Goal: Book appointment/travel/reservation

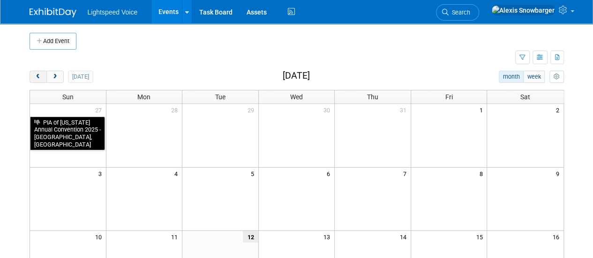
click at [41, 74] on span "prev" at bounding box center [38, 77] width 7 height 6
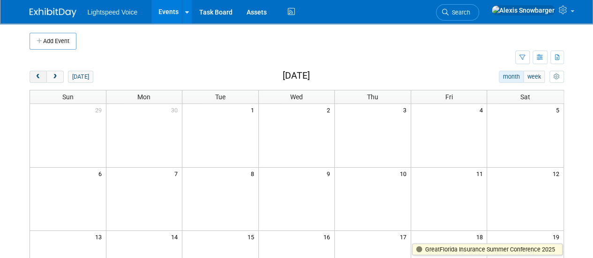
click at [41, 74] on span "prev" at bounding box center [38, 77] width 7 height 6
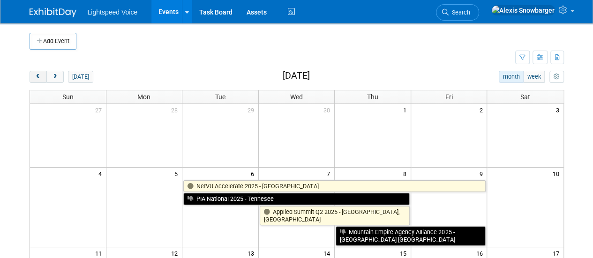
click at [41, 74] on span "prev" at bounding box center [38, 77] width 7 height 6
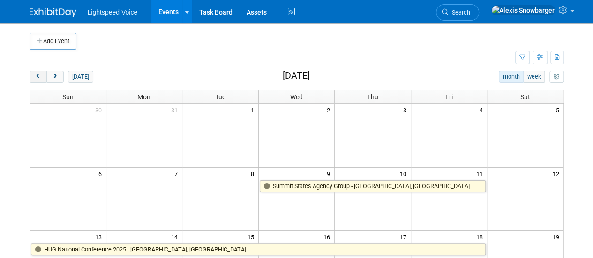
click at [41, 74] on span "prev" at bounding box center [38, 77] width 7 height 6
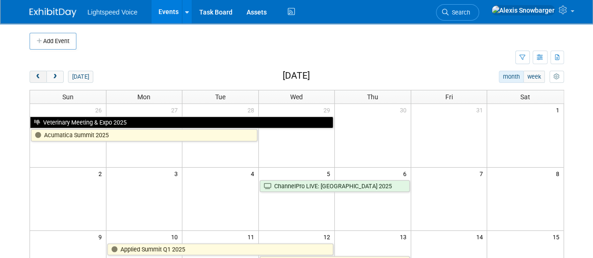
click at [41, 74] on span "prev" at bounding box center [38, 77] width 7 height 6
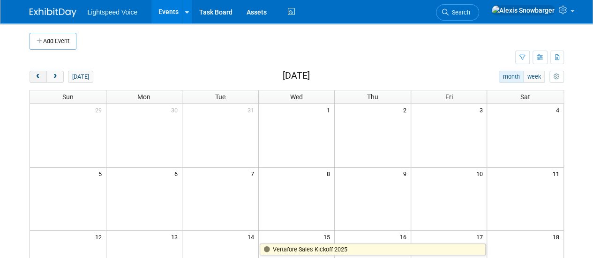
click at [41, 74] on span "prev" at bounding box center [38, 77] width 7 height 6
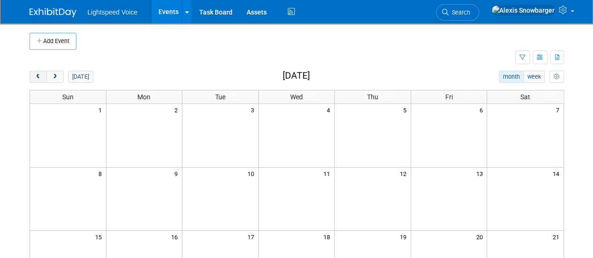
click at [41, 74] on span "prev" at bounding box center [38, 77] width 7 height 6
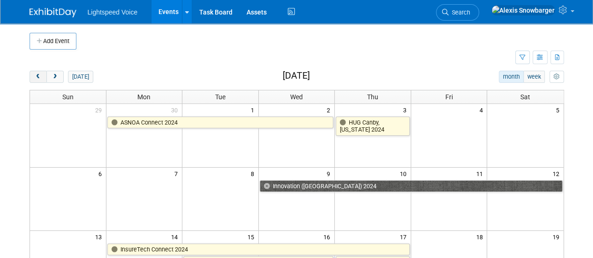
click at [41, 74] on span "prev" at bounding box center [38, 77] width 7 height 6
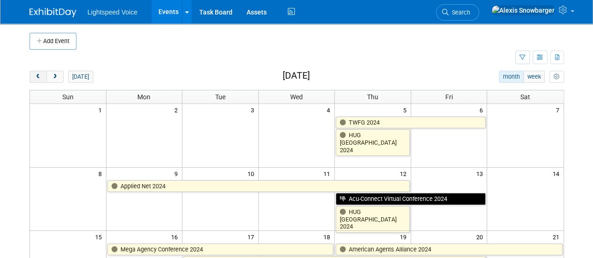
click at [41, 74] on span "prev" at bounding box center [38, 77] width 7 height 6
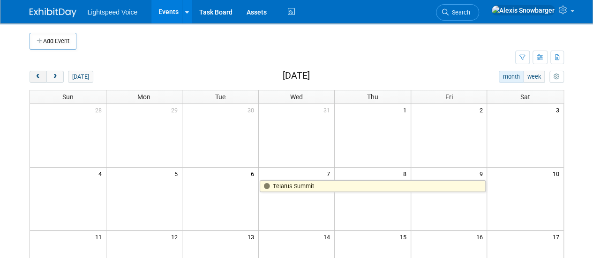
click at [41, 74] on span "prev" at bounding box center [38, 77] width 7 height 6
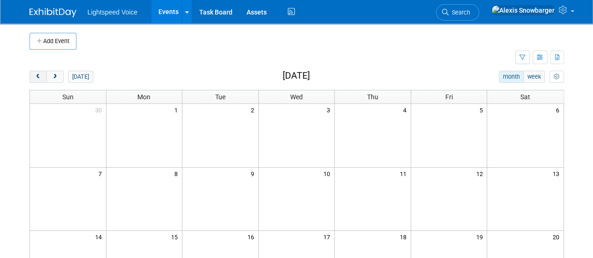
click at [41, 74] on span "prev" at bounding box center [38, 77] width 7 height 6
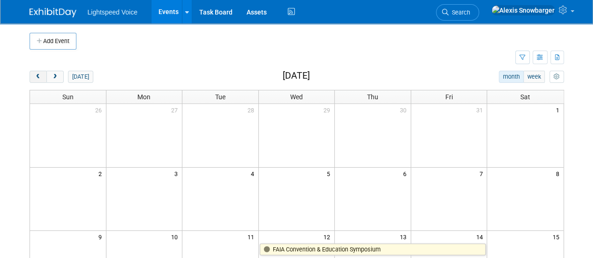
click at [41, 74] on span "prev" at bounding box center [38, 77] width 7 height 6
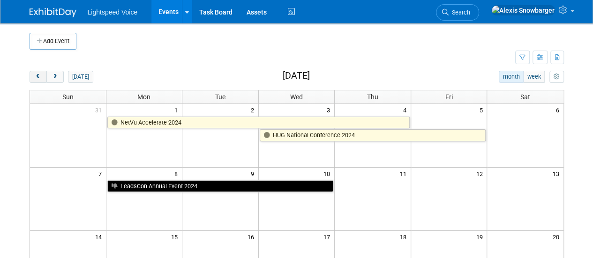
click at [41, 74] on span "prev" at bounding box center [38, 77] width 7 height 6
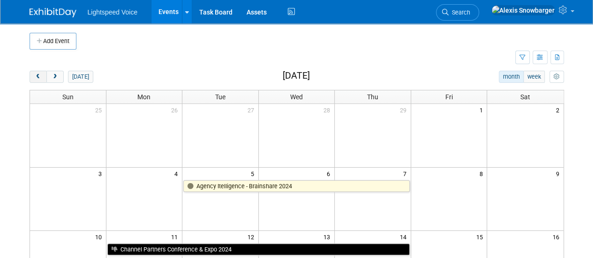
click at [41, 74] on span "prev" at bounding box center [38, 77] width 7 height 6
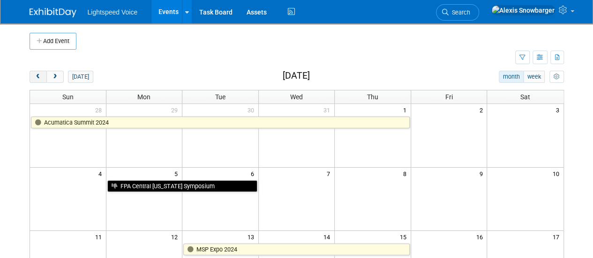
click at [41, 74] on span "prev" at bounding box center [38, 77] width 7 height 6
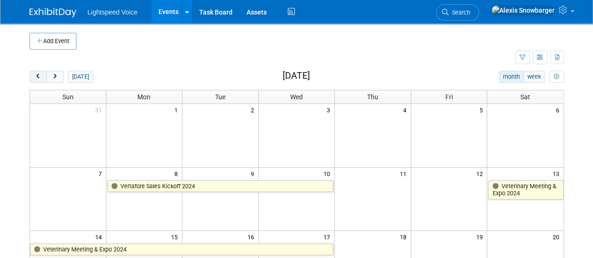
click at [41, 74] on span "prev" at bounding box center [38, 77] width 7 height 6
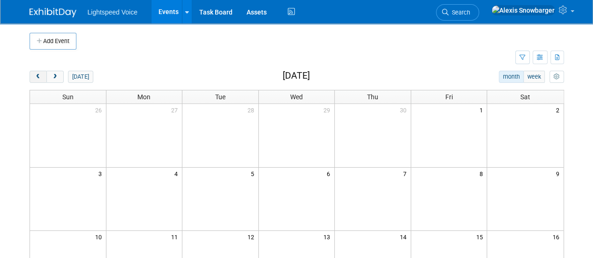
click at [41, 74] on span "prev" at bounding box center [38, 77] width 7 height 6
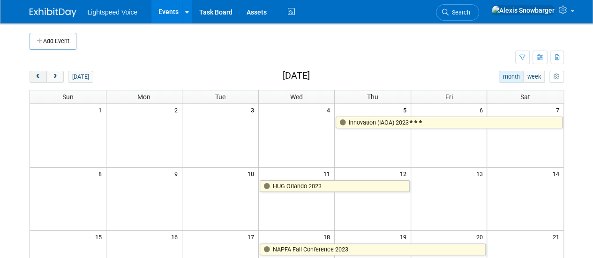
click at [41, 74] on span "prev" at bounding box center [38, 77] width 7 height 6
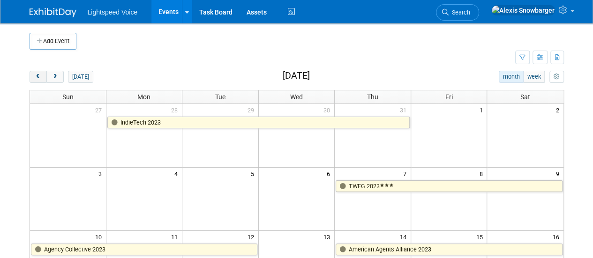
click at [41, 74] on span "prev" at bounding box center [38, 77] width 7 height 6
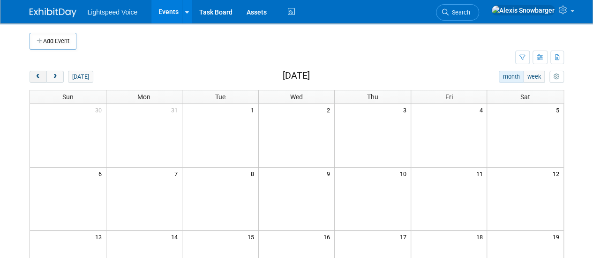
click at [41, 74] on span "prev" at bounding box center [38, 77] width 7 height 6
click at [38, 76] on span "prev" at bounding box center [38, 77] width 7 height 6
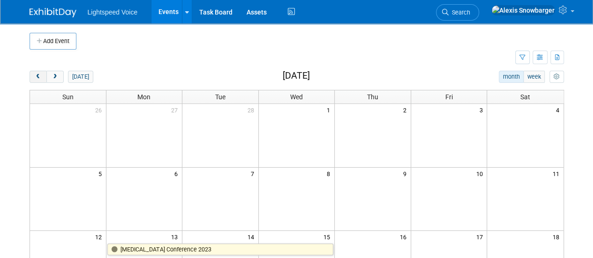
click at [38, 76] on span "prev" at bounding box center [38, 77] width 7 height 6
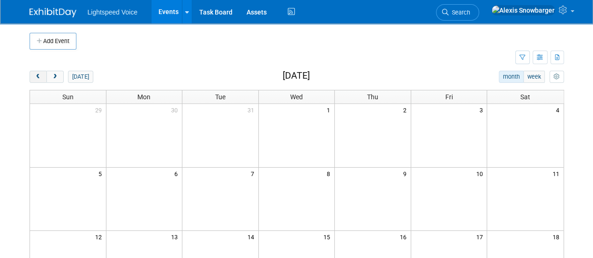
click at [38, 76] on span "prev" at bounding box center [38, 77] width 7 height 6
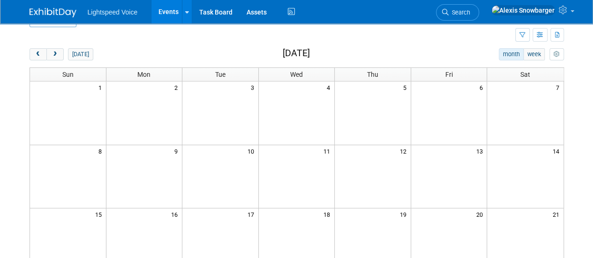
scroll to position [28, 0]
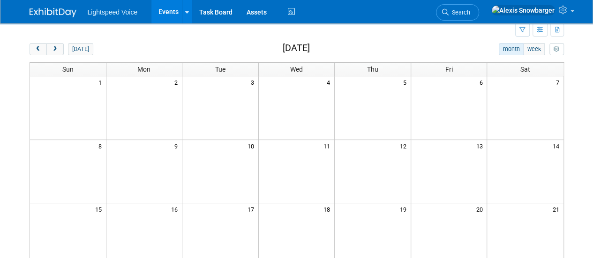
click at [56, 55] on div "[DATE] month week [DATE] Sun Mon Tue Wed Thu Fri Sat 1 2 3 4 5 6 7 8 9 10 11 12…" at bounding box center [297, 250] width 534 height 415
click at [53, 49] on span "next" at bounding box center [55, 49] width 7 height 6
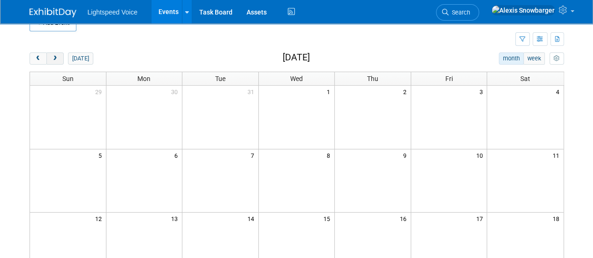
click at [58, 57] on button "next" at bounding box center [54, 59] width 17 height 12
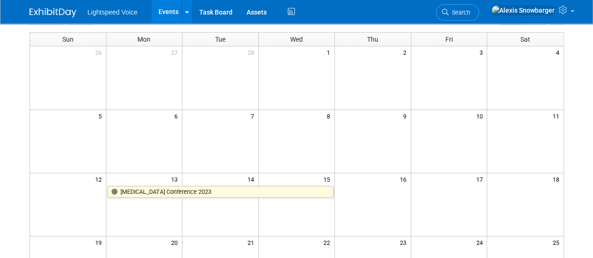
scroll to position [0, 0]
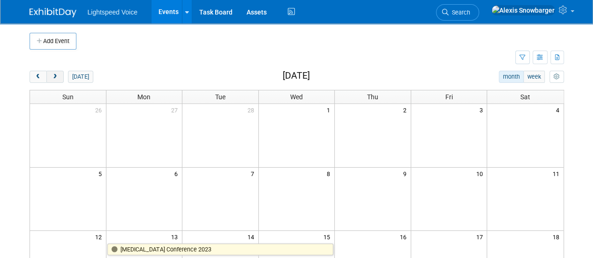
click at [53, 75] on span "next" at bounding box center [55, 77] width 7 height 6
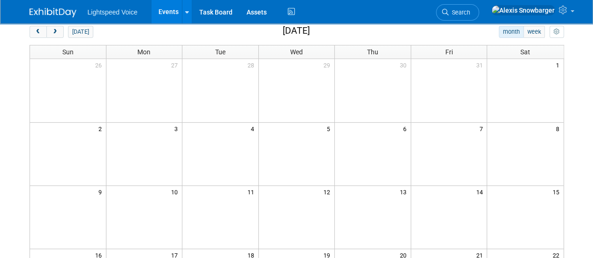
scroll to position [42, 0]
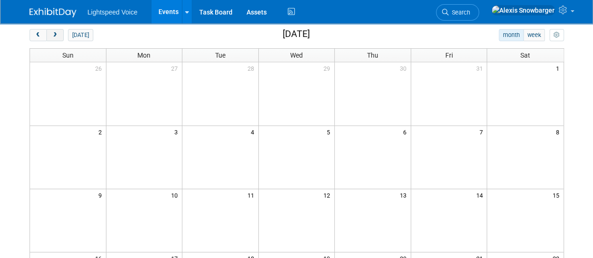
click at [61, 34] on button "next" at bounding box center [54, 35] width 17 height 12
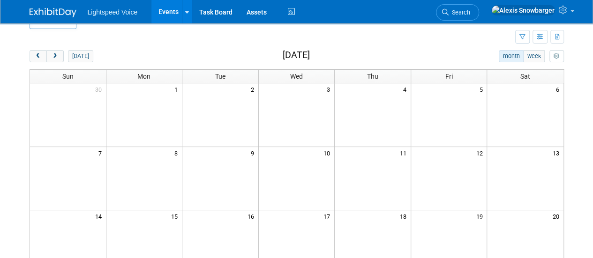
scroll to position [19, 0]
click at [55, 56] on span "next" at bounding box center [55, 58] width 7 height 6
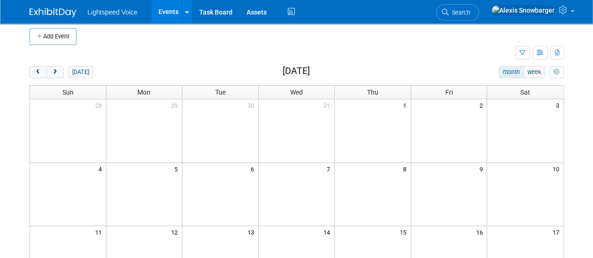
scroll to position [0, 0]
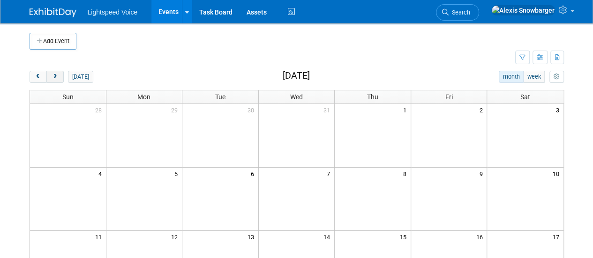
click at [56, 76] on span "next" at bounding box center [55, 77] width 7 height 6
click at [58, 79] on button "next" at bounding box center [54, 77] width 17 height 12
click at [54, 75] on span "next" at bounding box center [55, 77] width 7 height 6
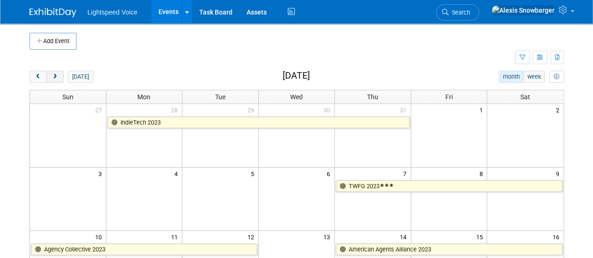
click at [53, 78] on span "next" at bounding box center [55, 77] width 7 height 6
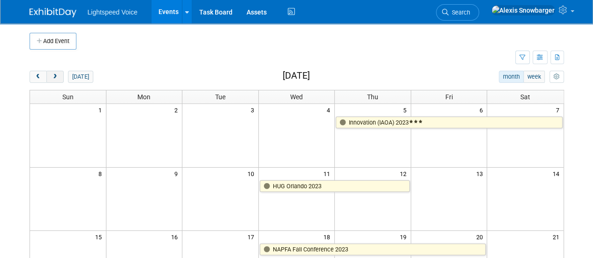
click at [53, 77] on span "next" at bounding box center [55, 77] width 7 height 6
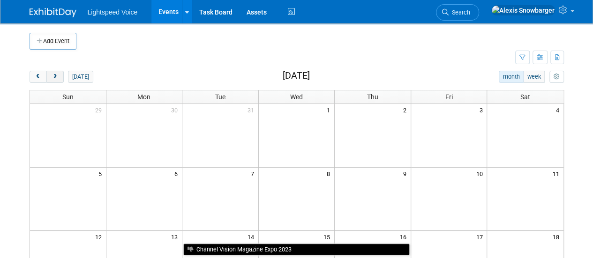
click at [55, 75] on span "next" at bounding box center [55, 77] width 7 height 6
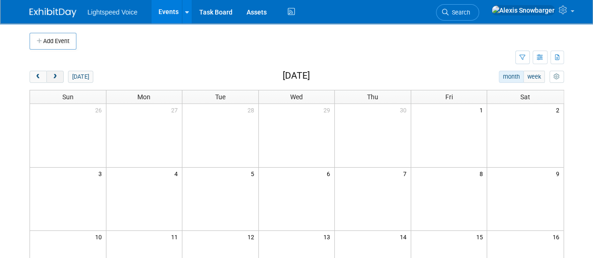
click at [53, 74] on span "next" at bounding box center [55, 77] width 7 height 6
